Goal: Task Accomplishment & Management: Use online tool/utility

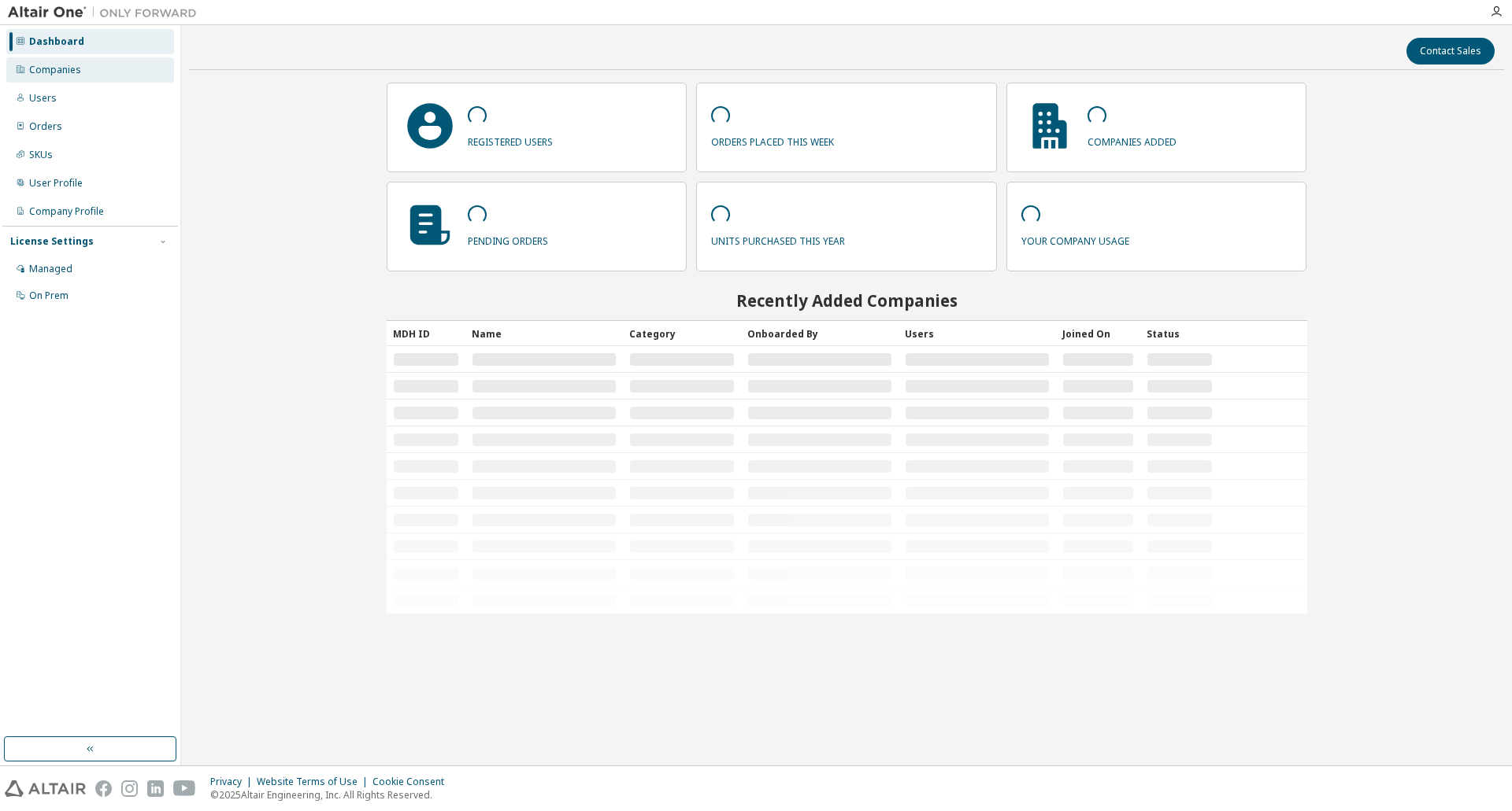
click at [78, 75] on div "Companies" at bounding box center [55, 70] width 52 height 13
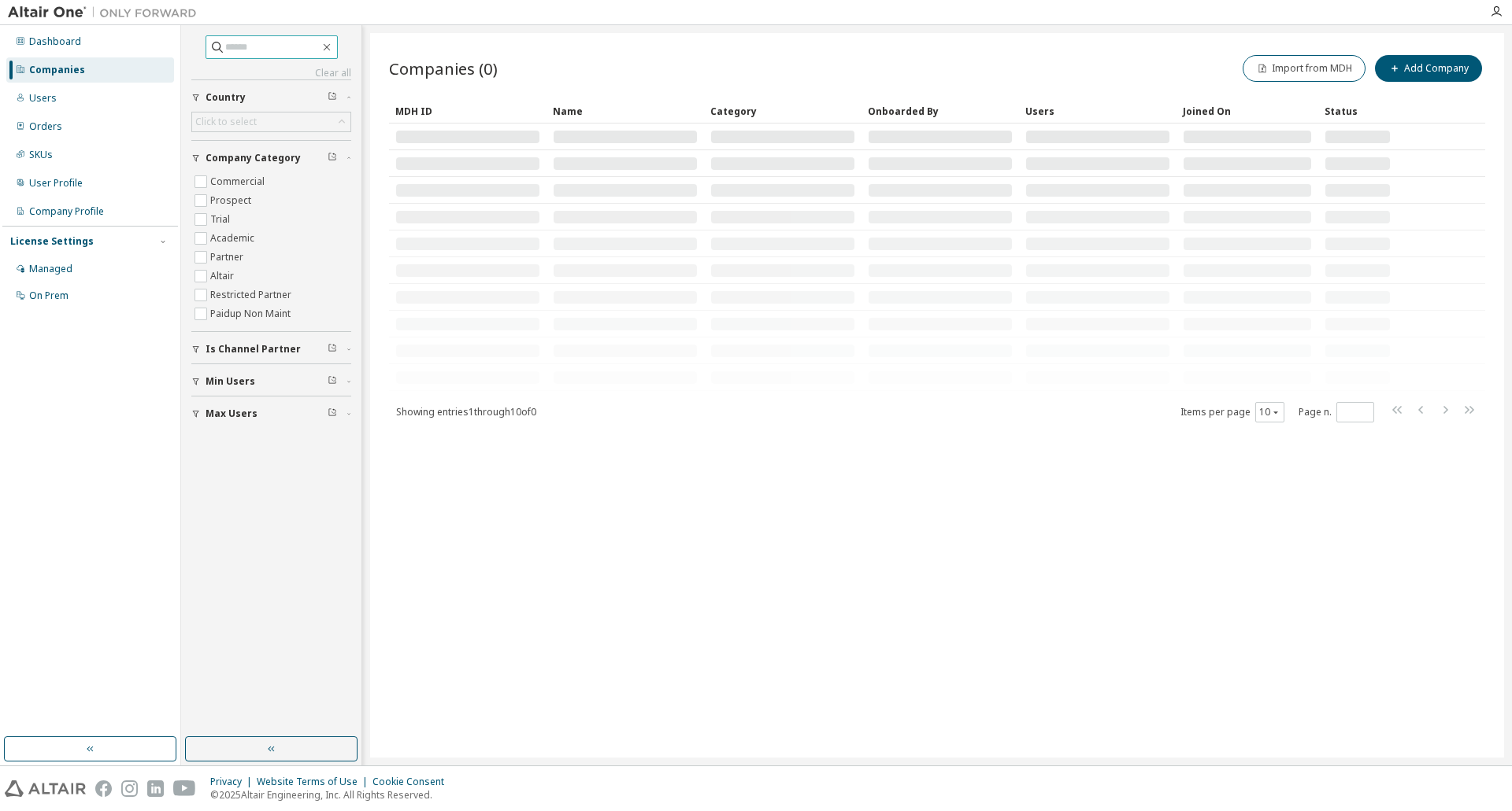
click at [281, 46] on input "text" at bounding box center [272, 47] width 94 height 16
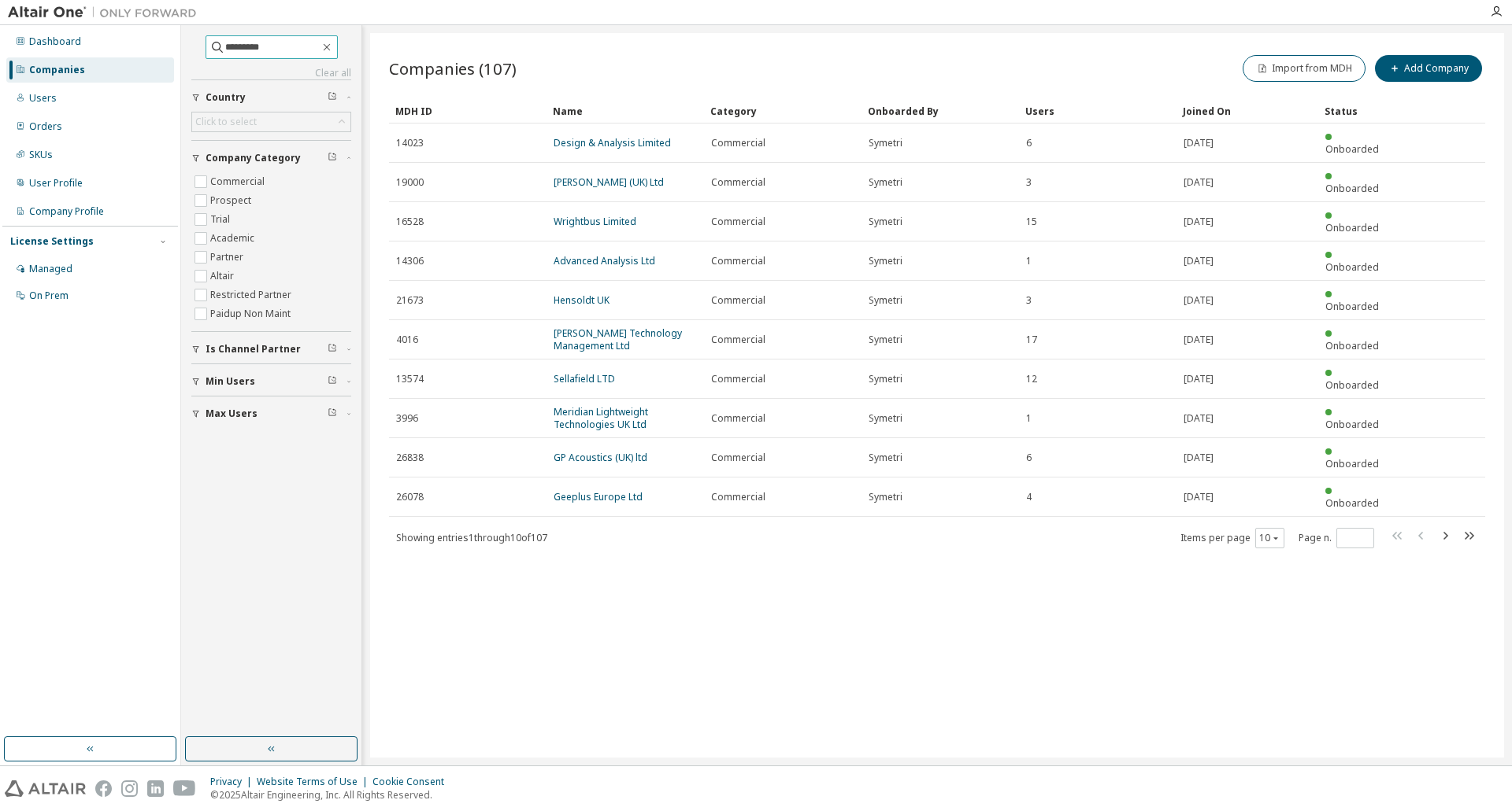
type input "*********"
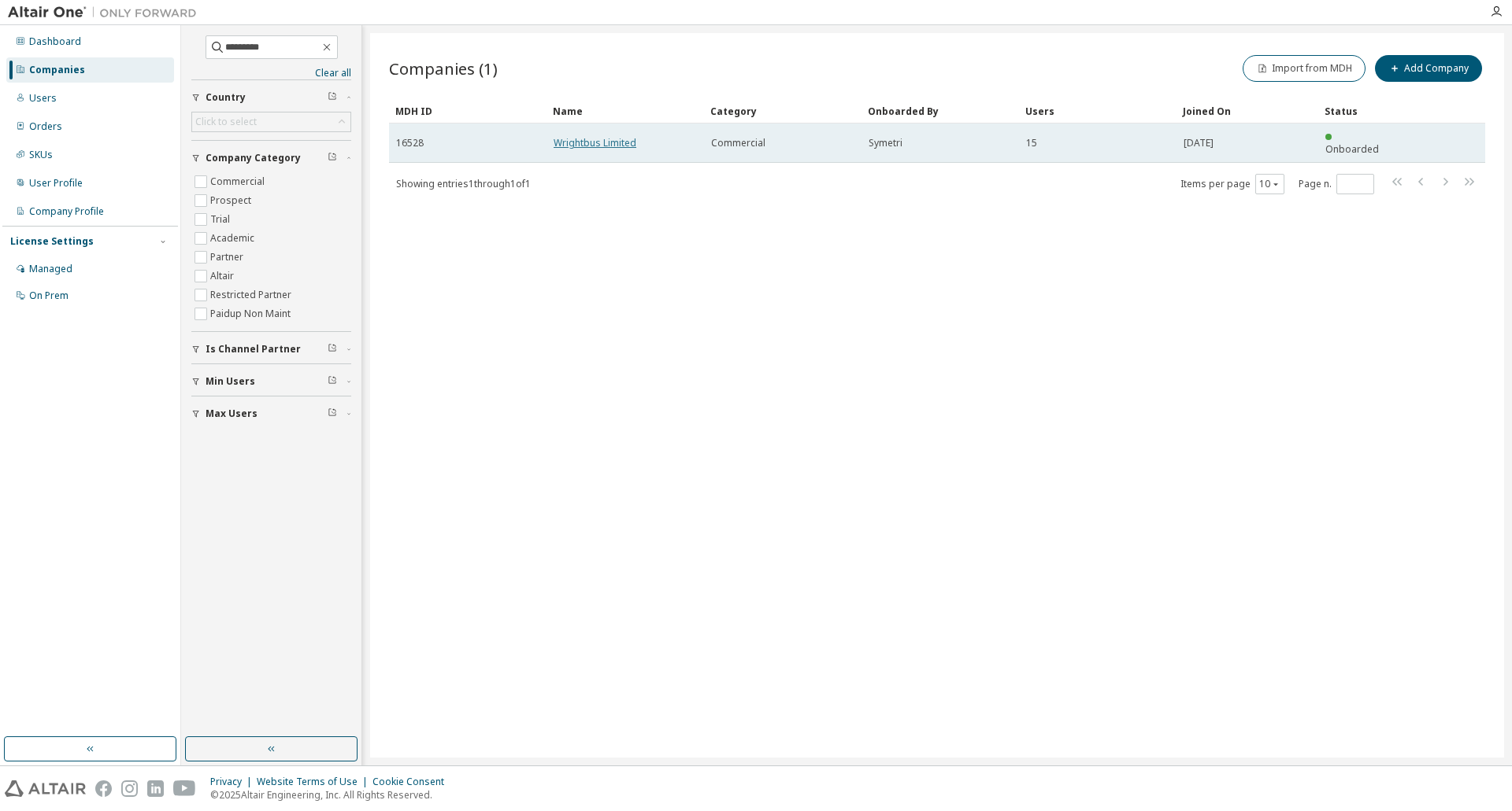
click at [569, 136] on link "Wrightbus Limited" at bounding box center [594, 142] width 83 height 14
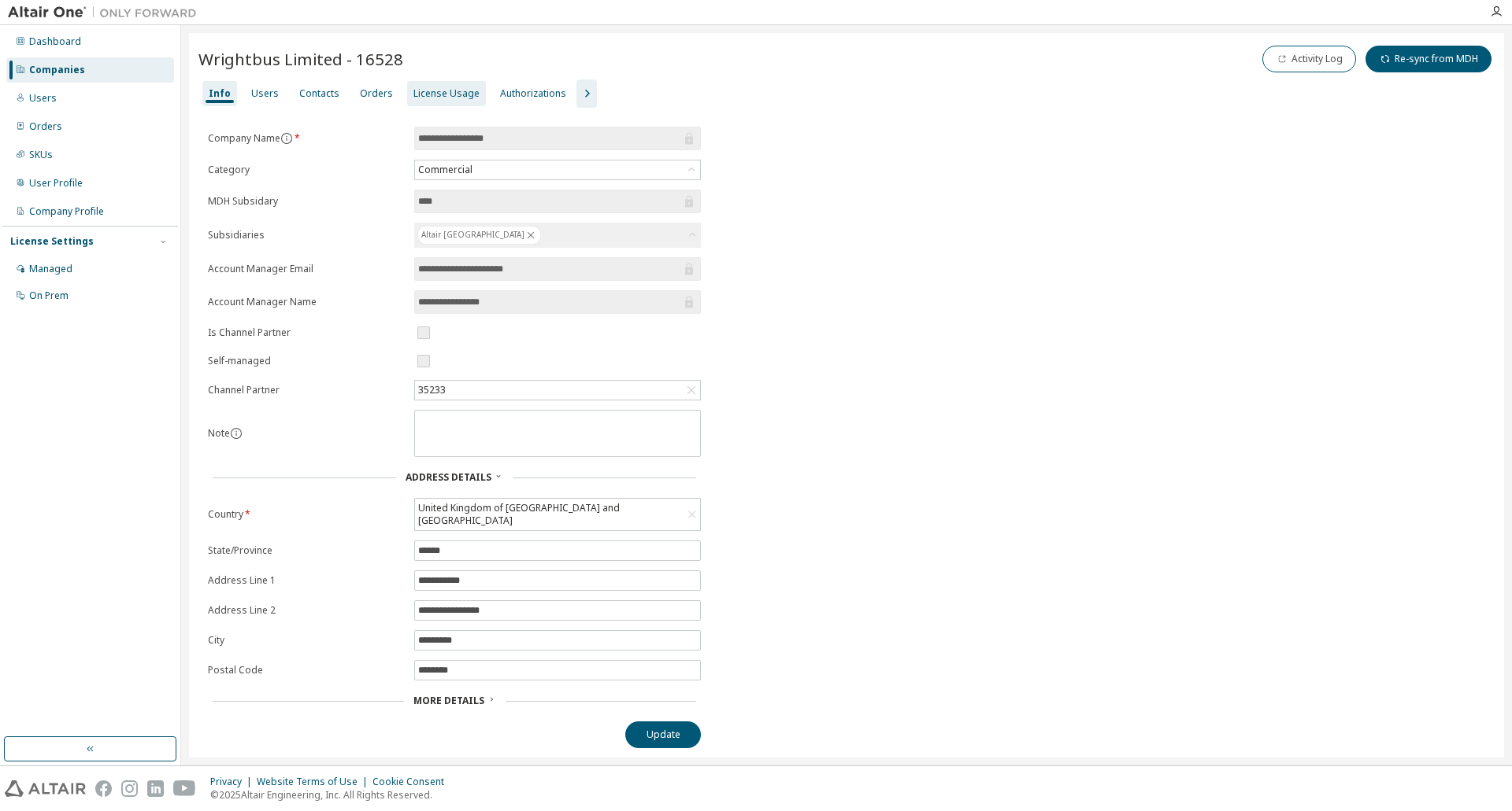
click at [421, 90] on div "License Usage" at bounding box center [446, 94] width 66 height 13
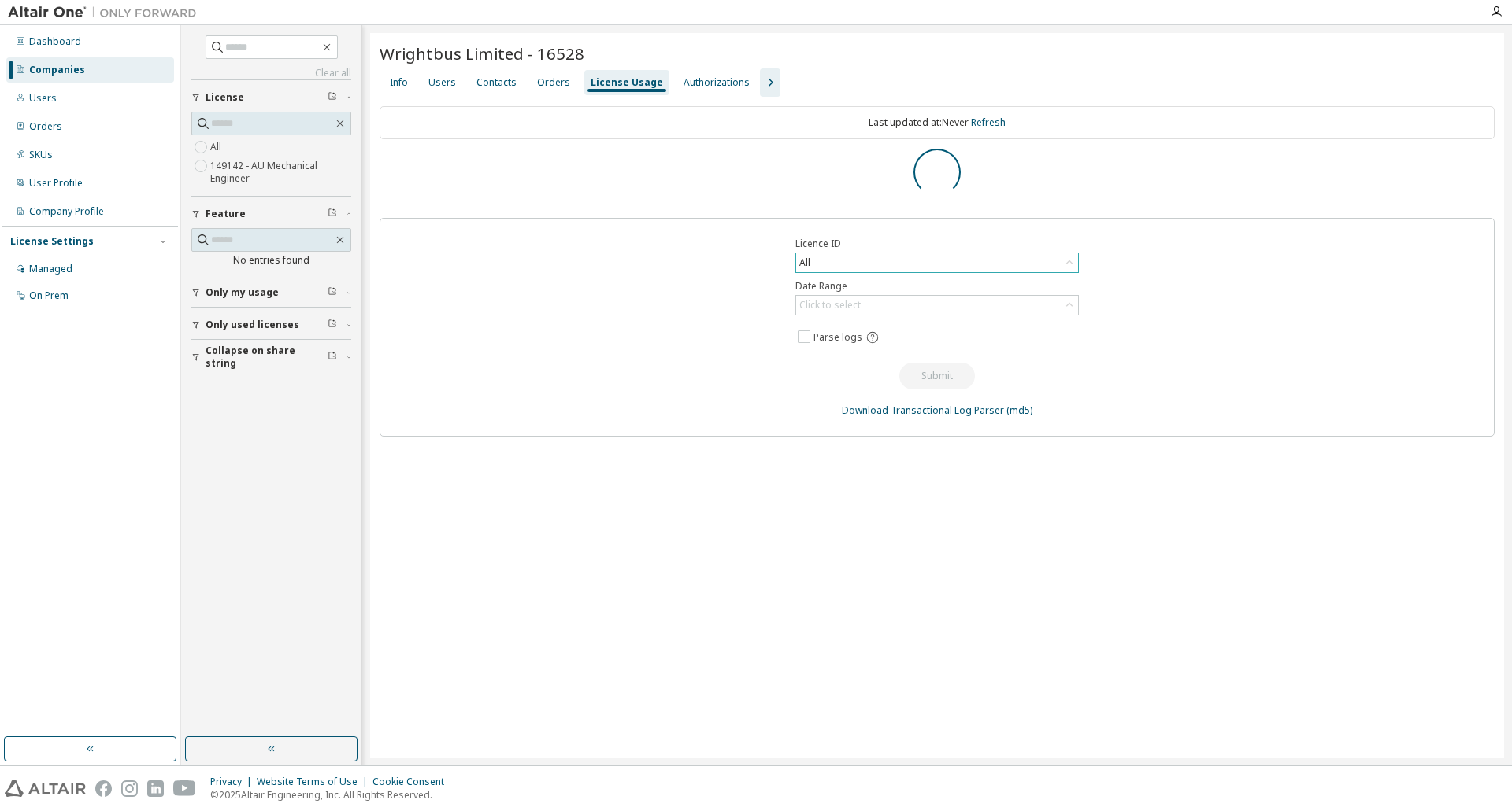
click at [884, 268] on div "All" at bounding box center [937, 262] width 281 height 18
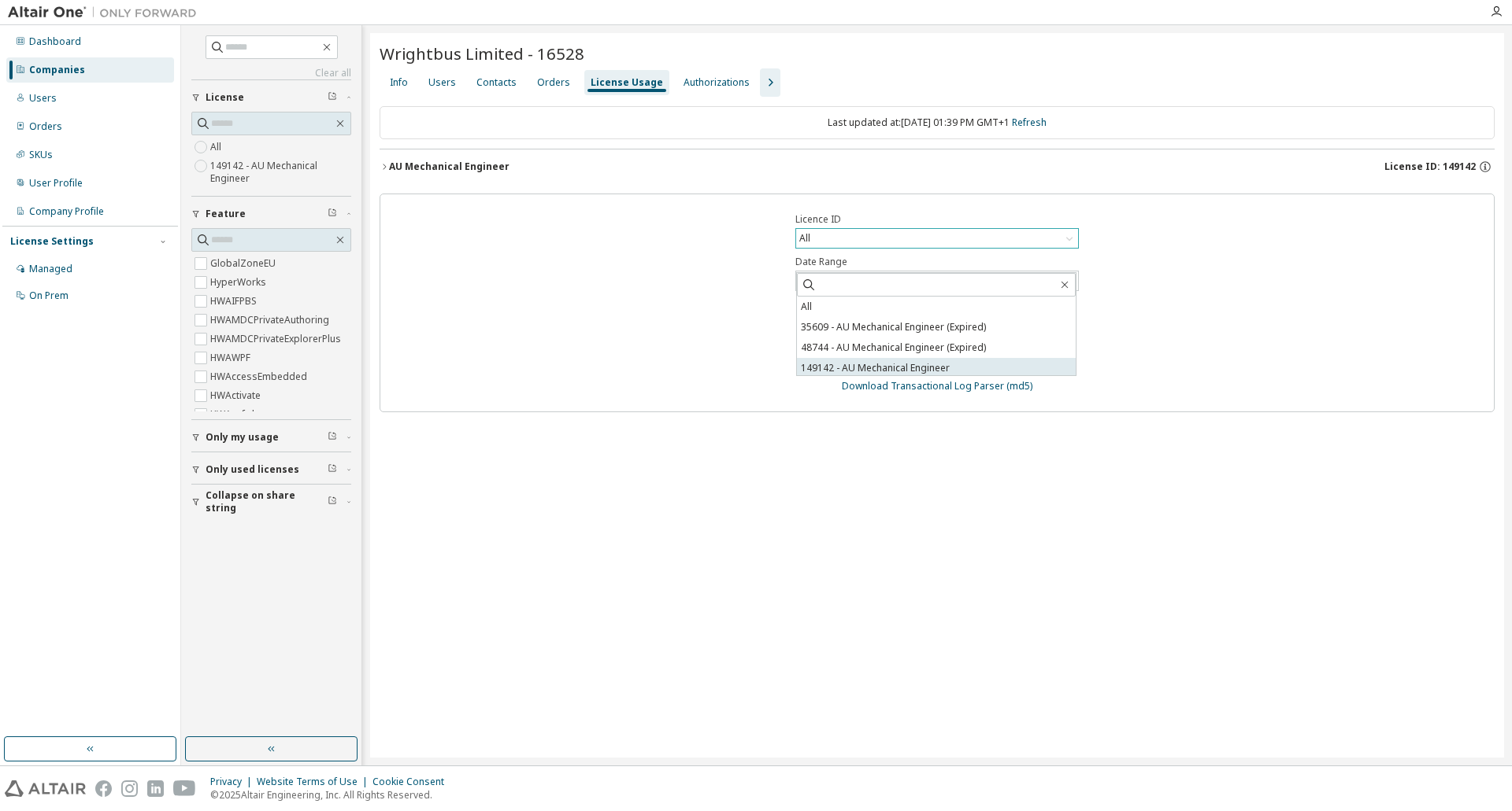
click at [870, 362] on li "149142 - AU Mechanical Engineer" at bounding box center [936, 367] width 279 height 20
click at [867, 277] on div "Click to select" at bounding box center [937, 281] width 281 height 18
click at [847, 326] on li "Last 30 days" at bounding box center [936, 325] width 279 height 20
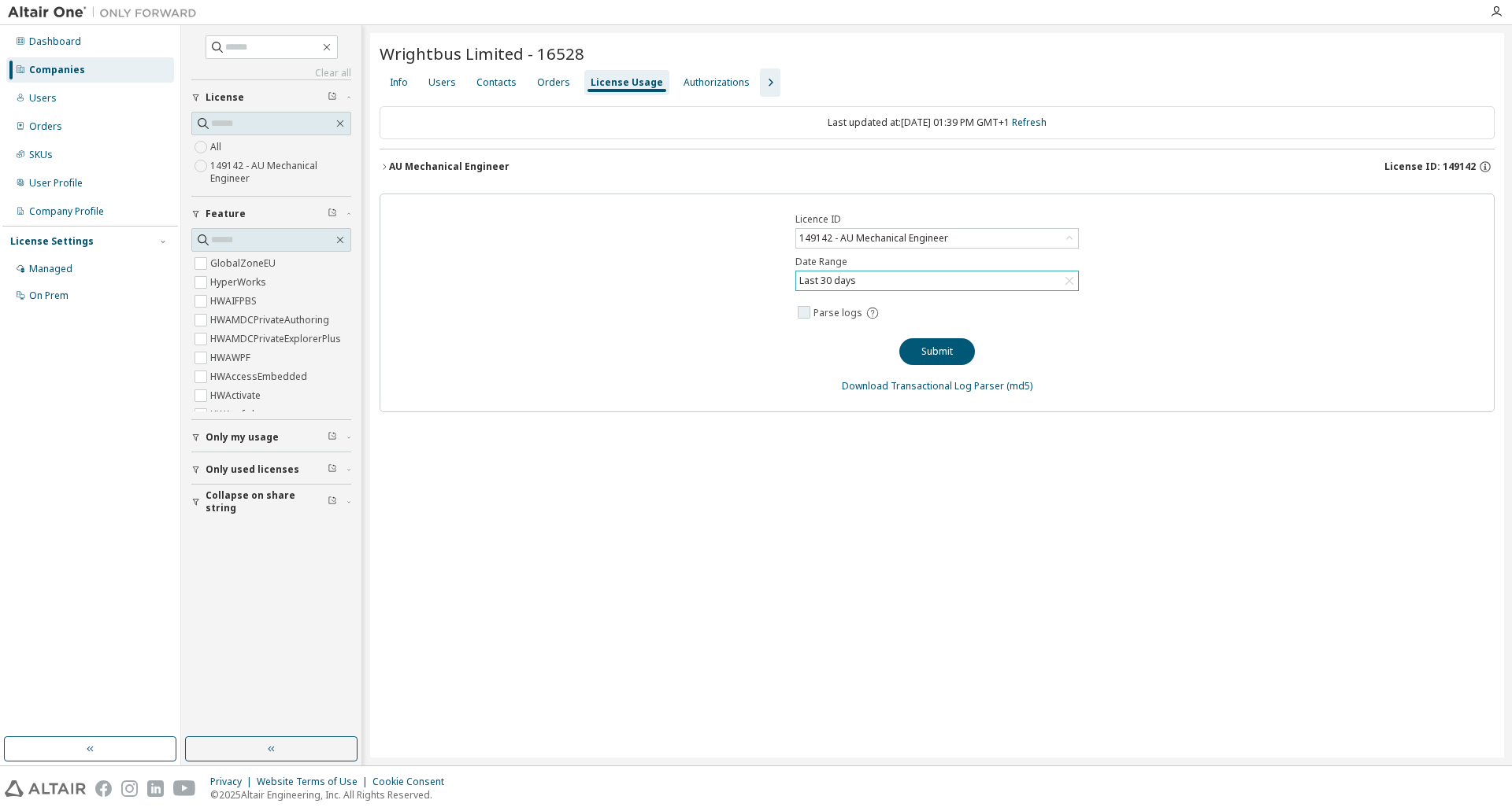
click at [824, 312] on span "Parse logs" at bounding box center [837, 313] width 49 height 13
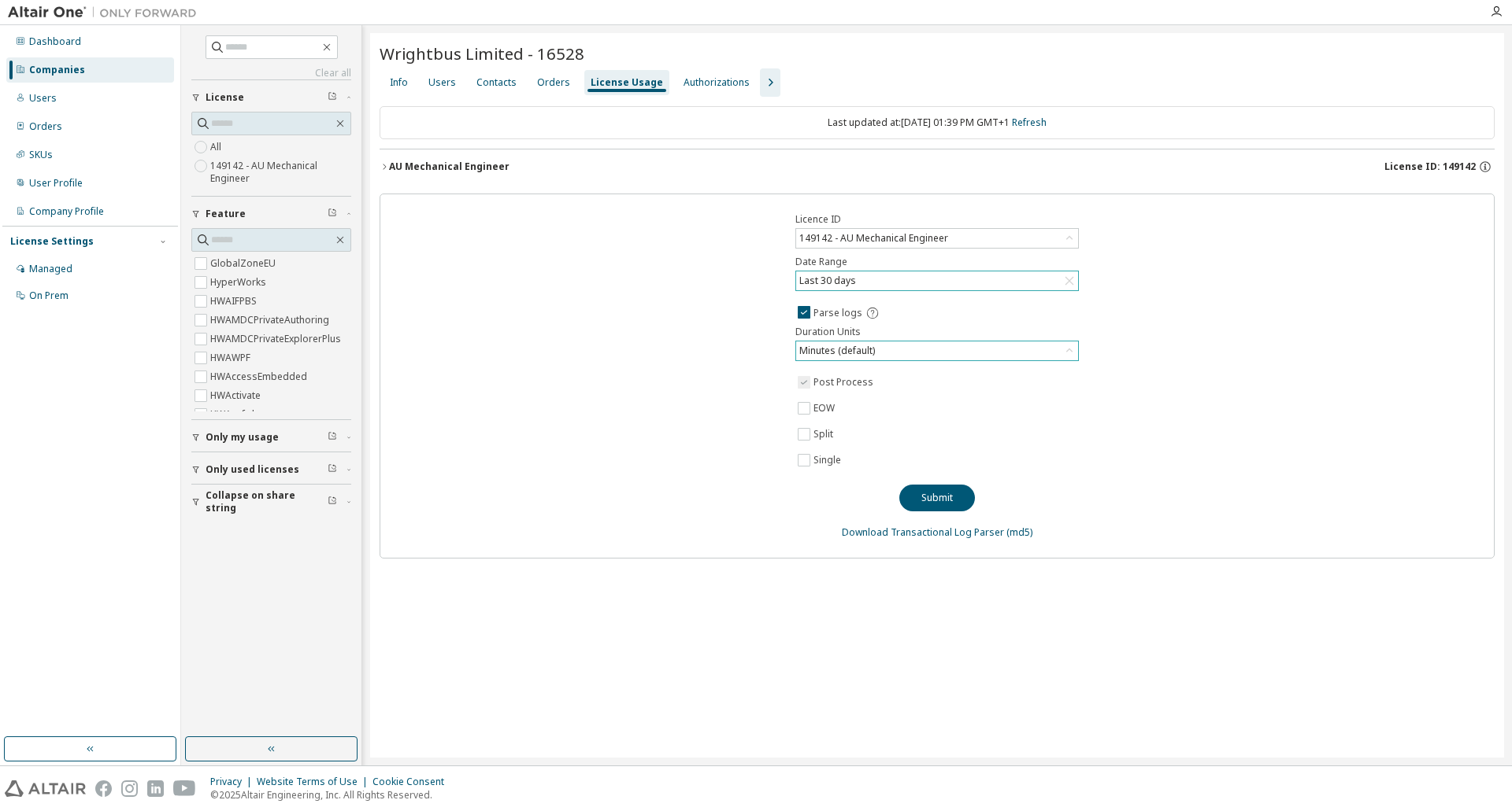
click at [904, 354] on div "Minutes (default)" at bounding box center [937, 350] width 281 height 18
click at [846, 416] on li "Hours" at bounding box center [936, 415] width 279 height 20
click at [926, 492] on button "Submit" at bounding box center [937, 498] width 76 height 27
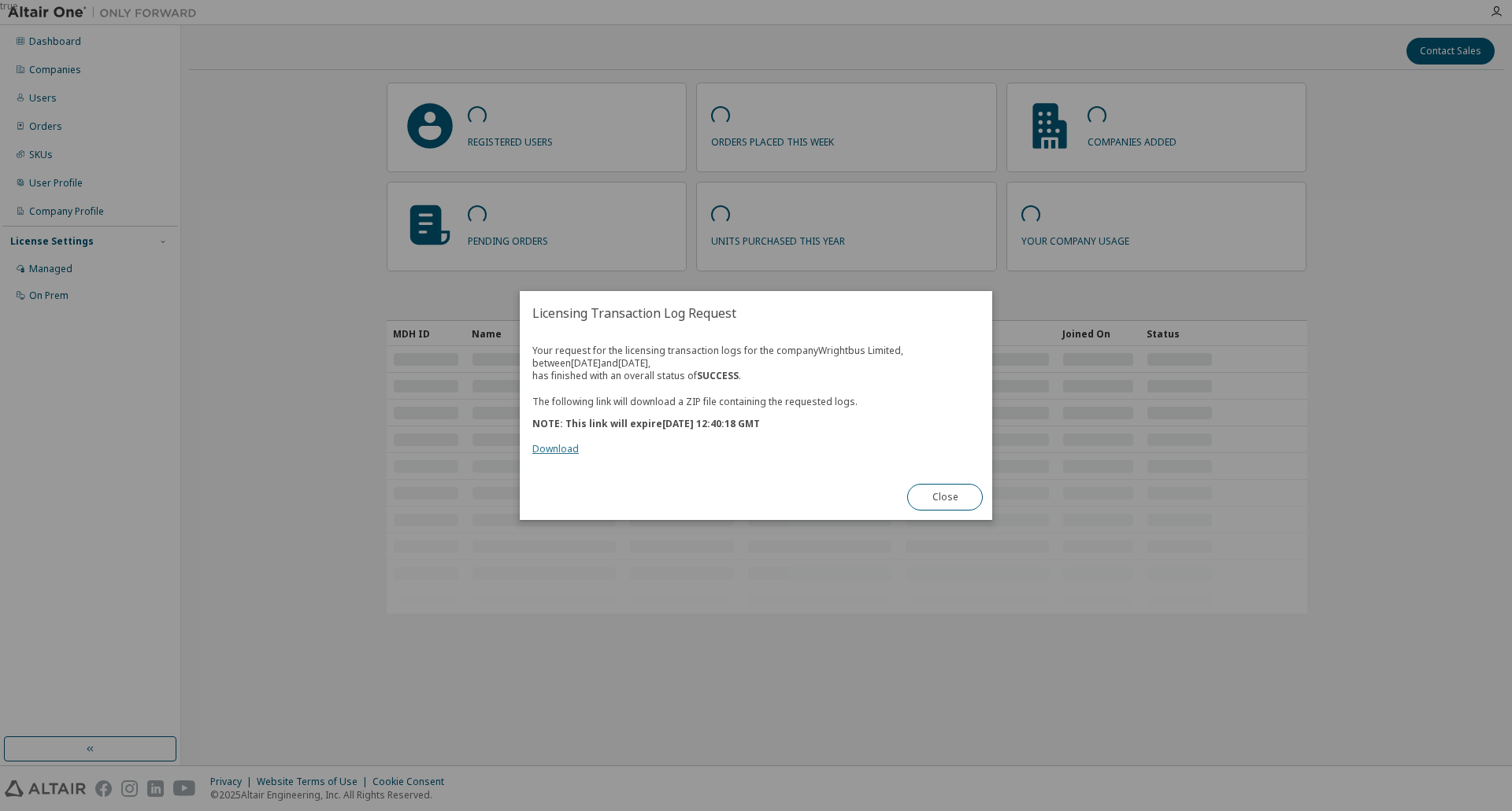
click at [555, 446] on link "Download" at bounding box center [556, 449] width 47 height 14
